Goal: Navigation & Orientation: Find specific page/section

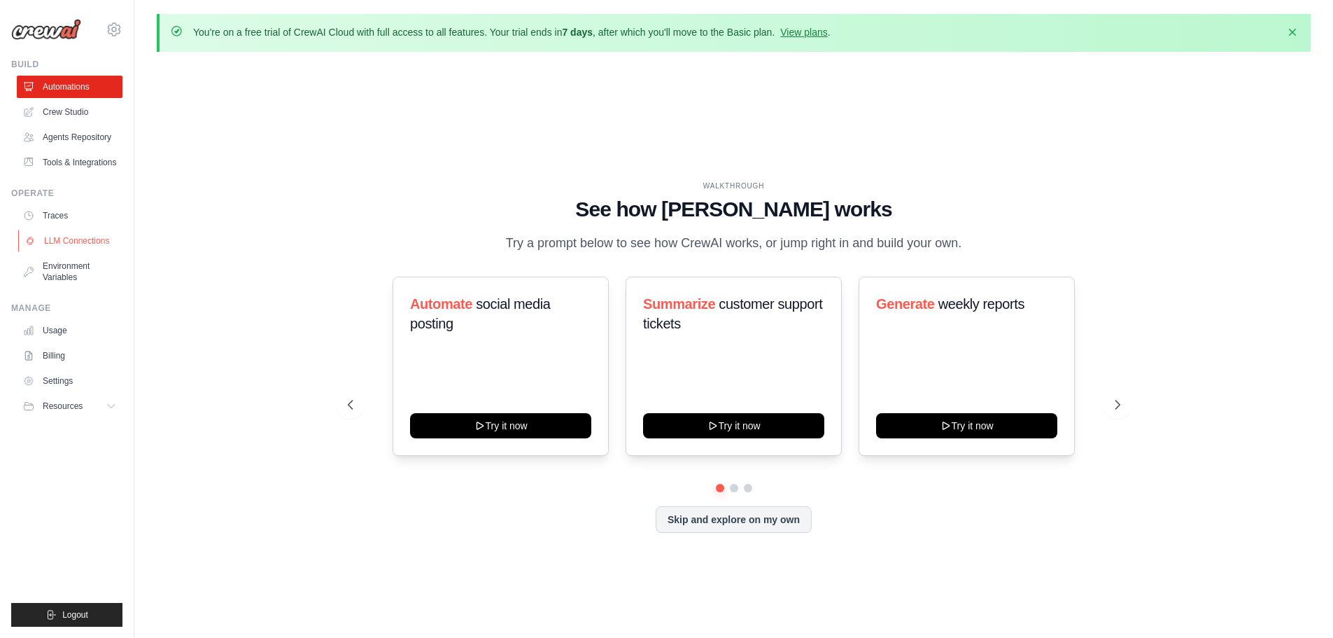
click at [88, 252] on link "LLM Connections" at bounding box center [71, 241] width 106 height 22
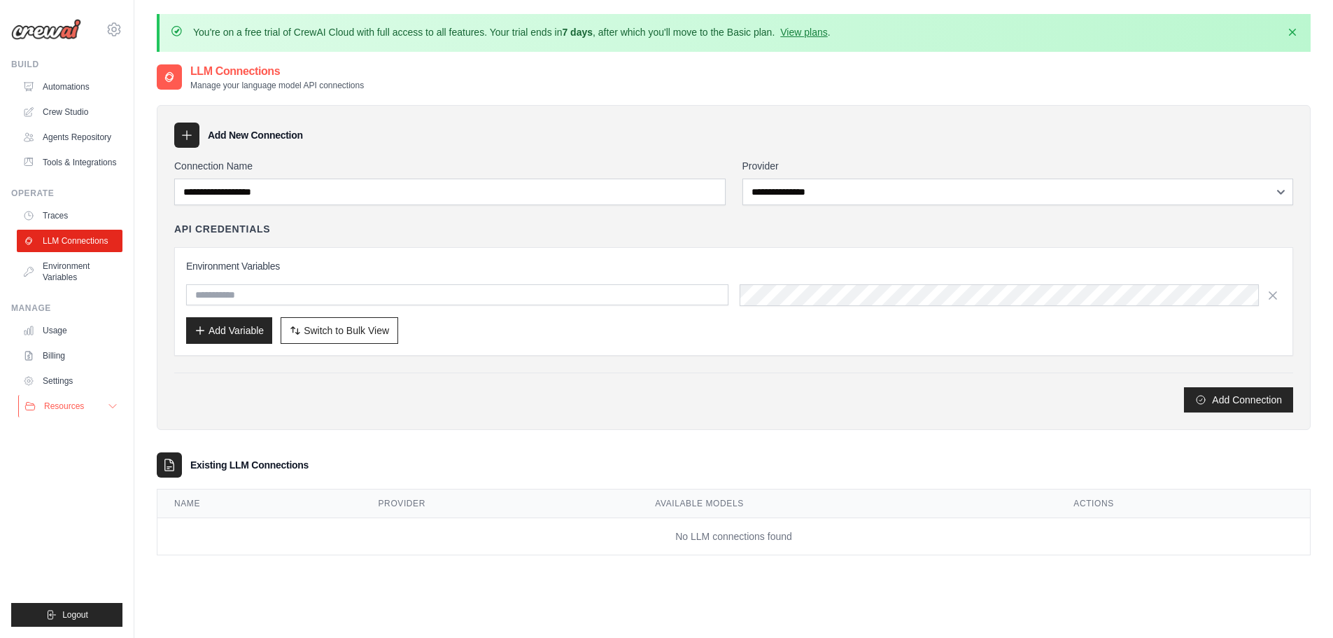
click at [73, 411] on span "Resources" at bounding box center [64, 405] width 40 height 11
click at [83, 81] on link "Automations" at bounding box center [71, 87] width 106 height 22
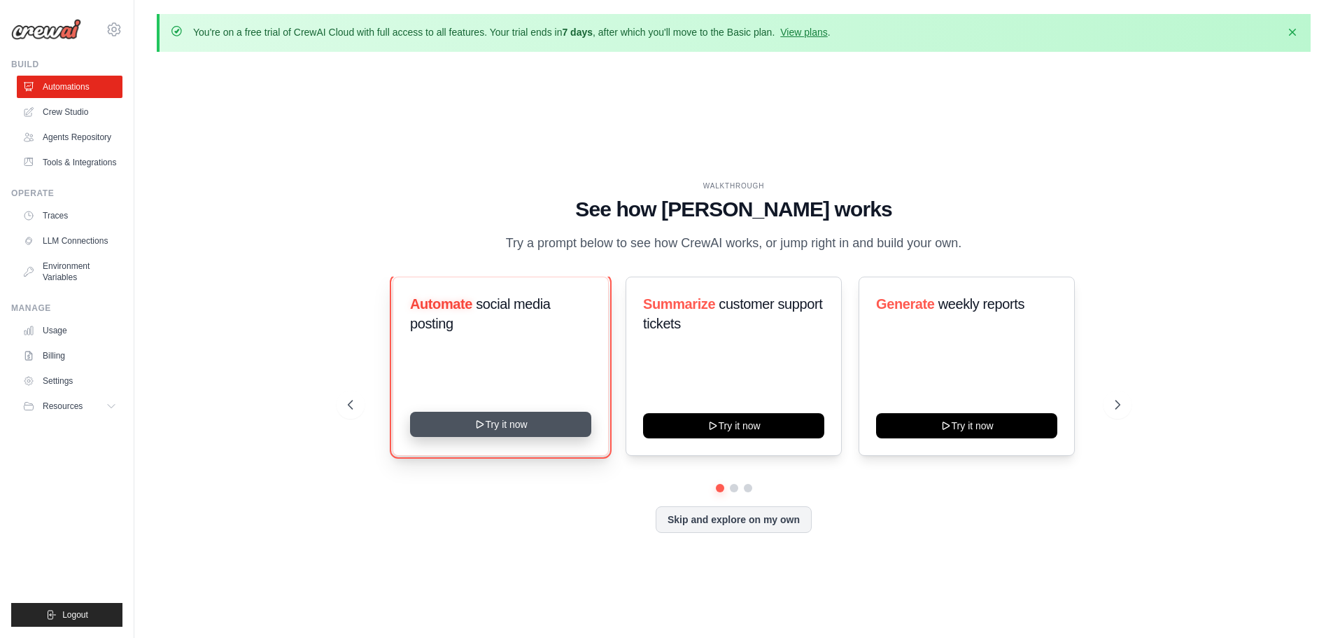
click at [544, 429] on button "Try it now" at bounding box center [500, 423] width 181 height 25
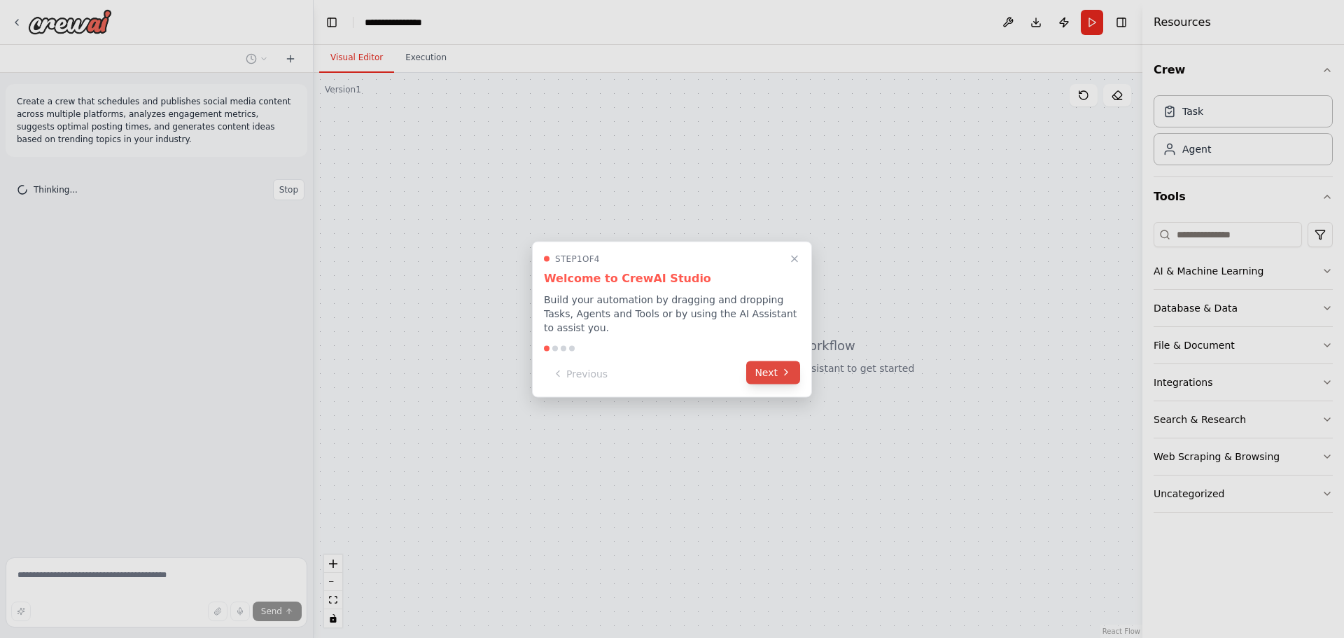
click at [789, 372] on button "Next" at bounding box center [773, 371] width 54 height 23
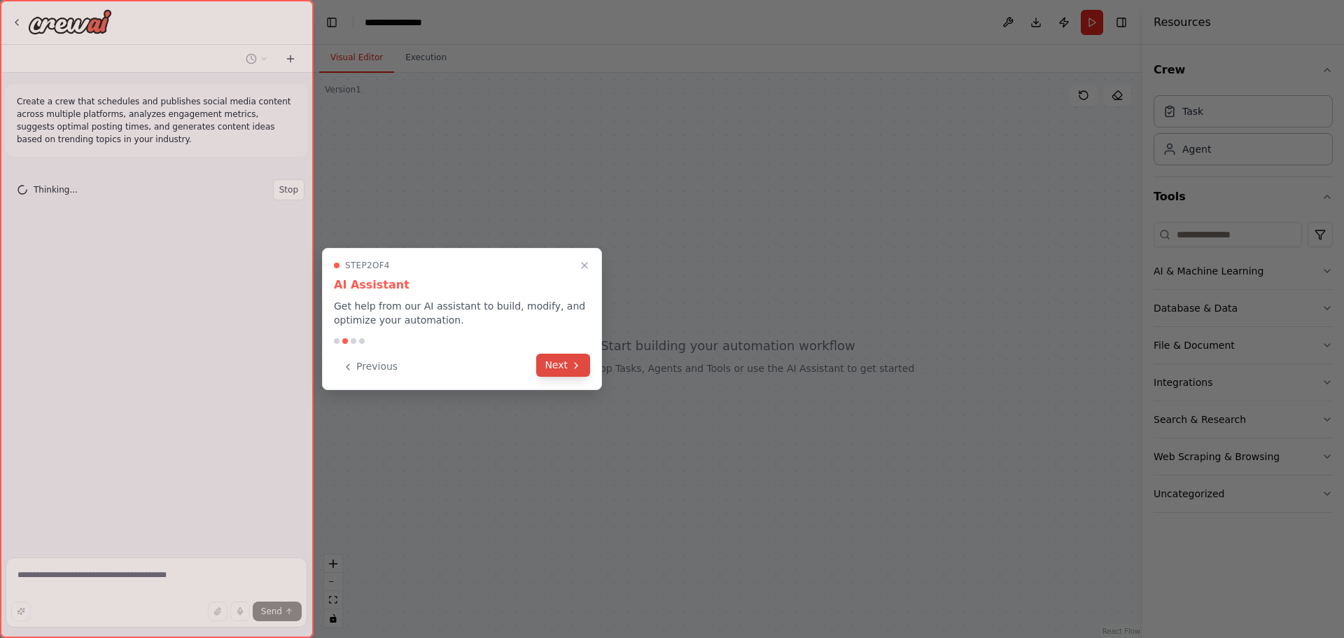
click at [573, 370] on icon at bounding box center [575, 365] width 11 height 11
